Goal: Task Accomplishment & Management: Complete application form

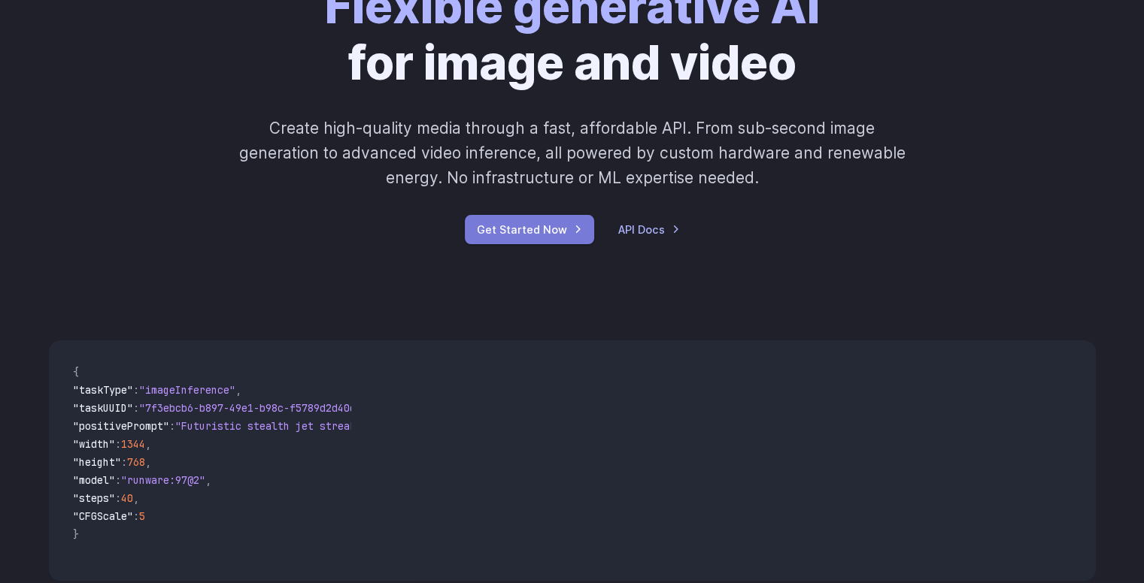
scroll to position [153, 0]
click at [531, 232] on link "Get Started Now" at bounding box center [529, 230] width 129 height 29
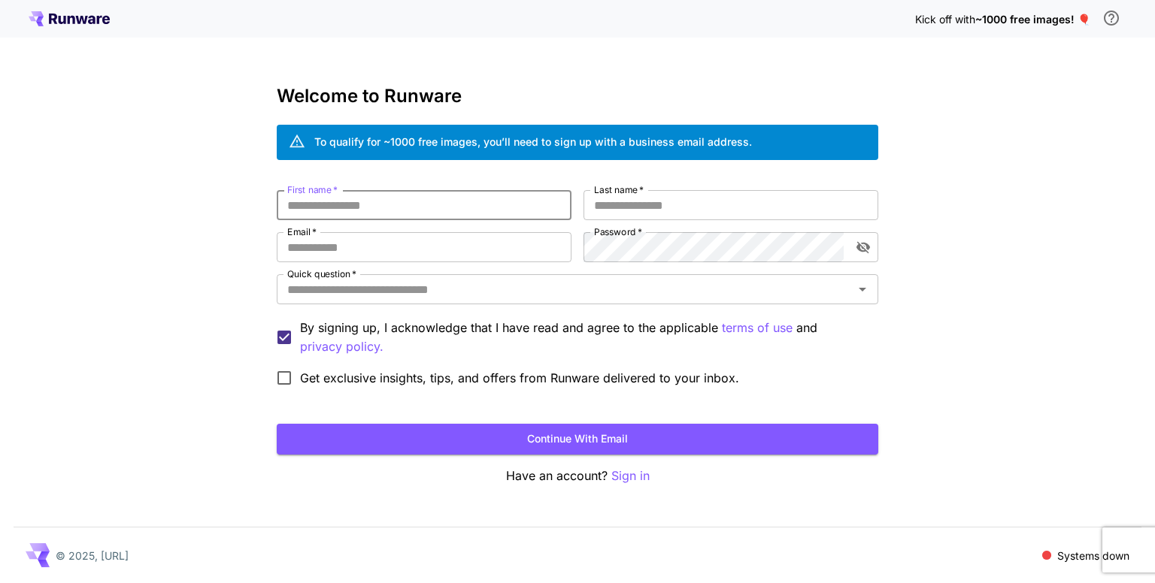
click at [490, 199] on input "First name   *" at bounding box center [424, 205] width 295 height 30
